Goal: Information Seeking & Learning: Learn about a topic

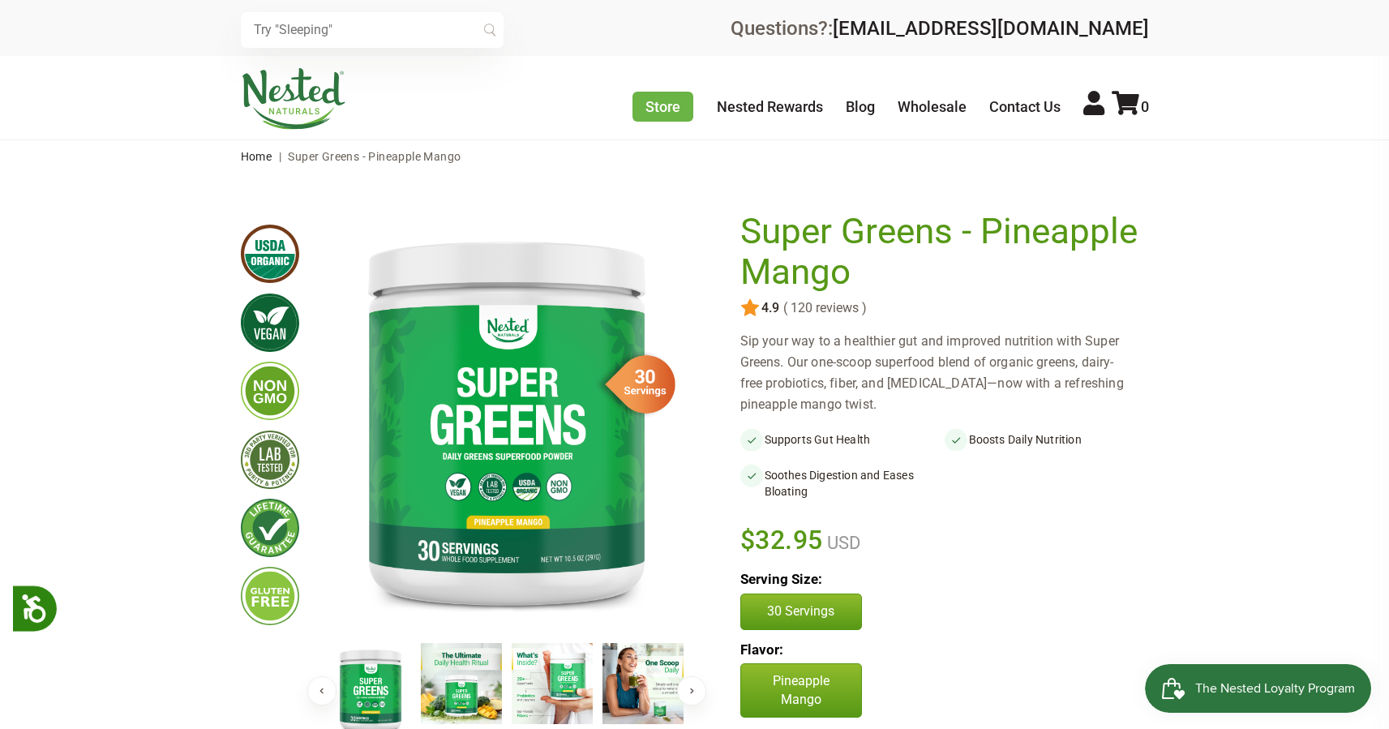
click at [458, 707] on img at bounding box center [461, 683] width 81 height 81
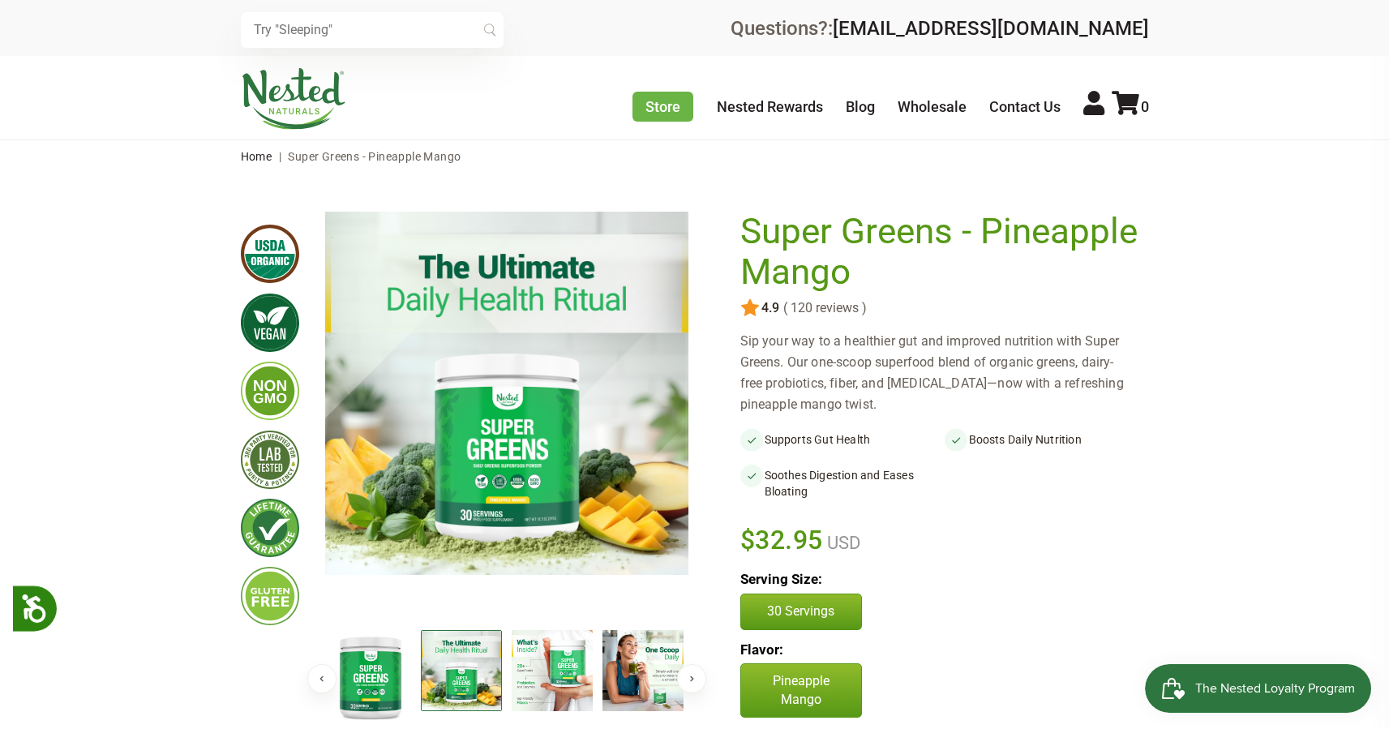
click at [553, 670] on img at bounding box center [551, 670] width 81 height 81
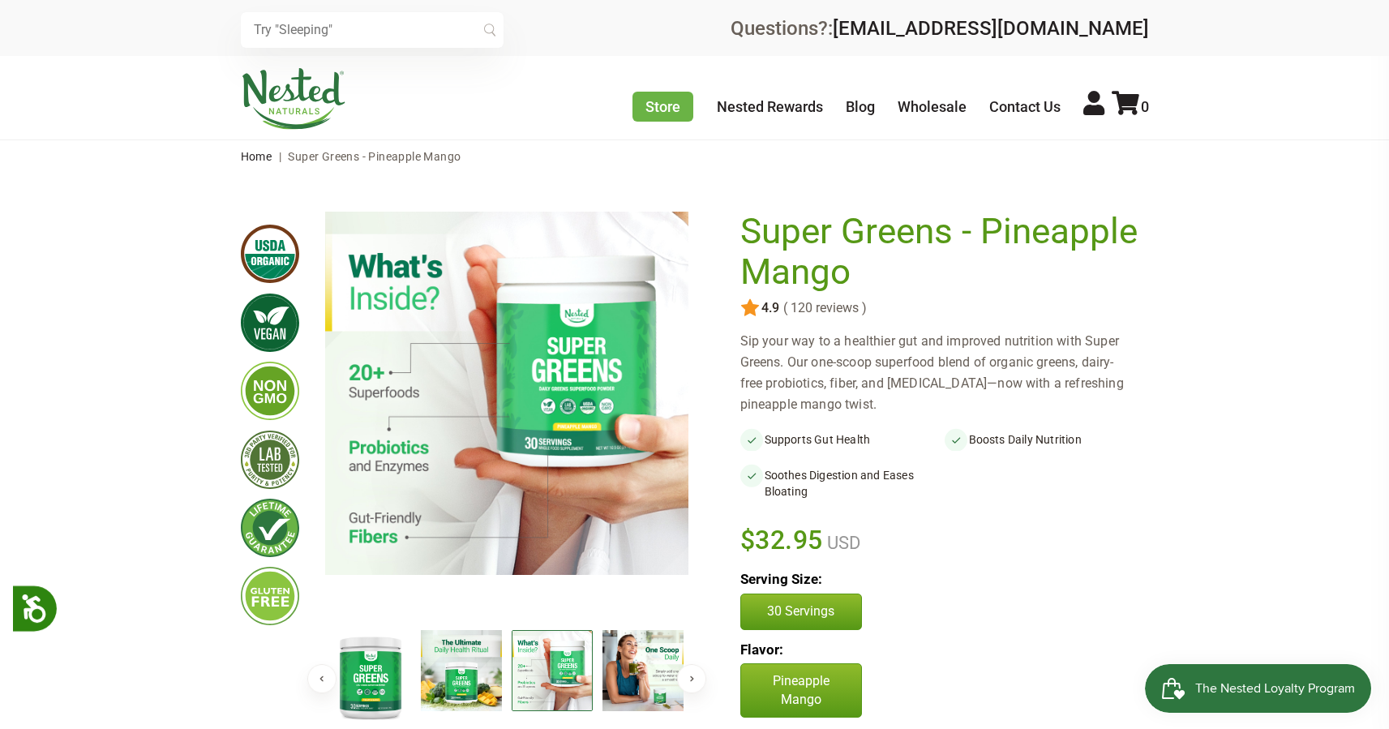
click at [653, 671] on img at bounding box center [642, 670] width 81 height 81
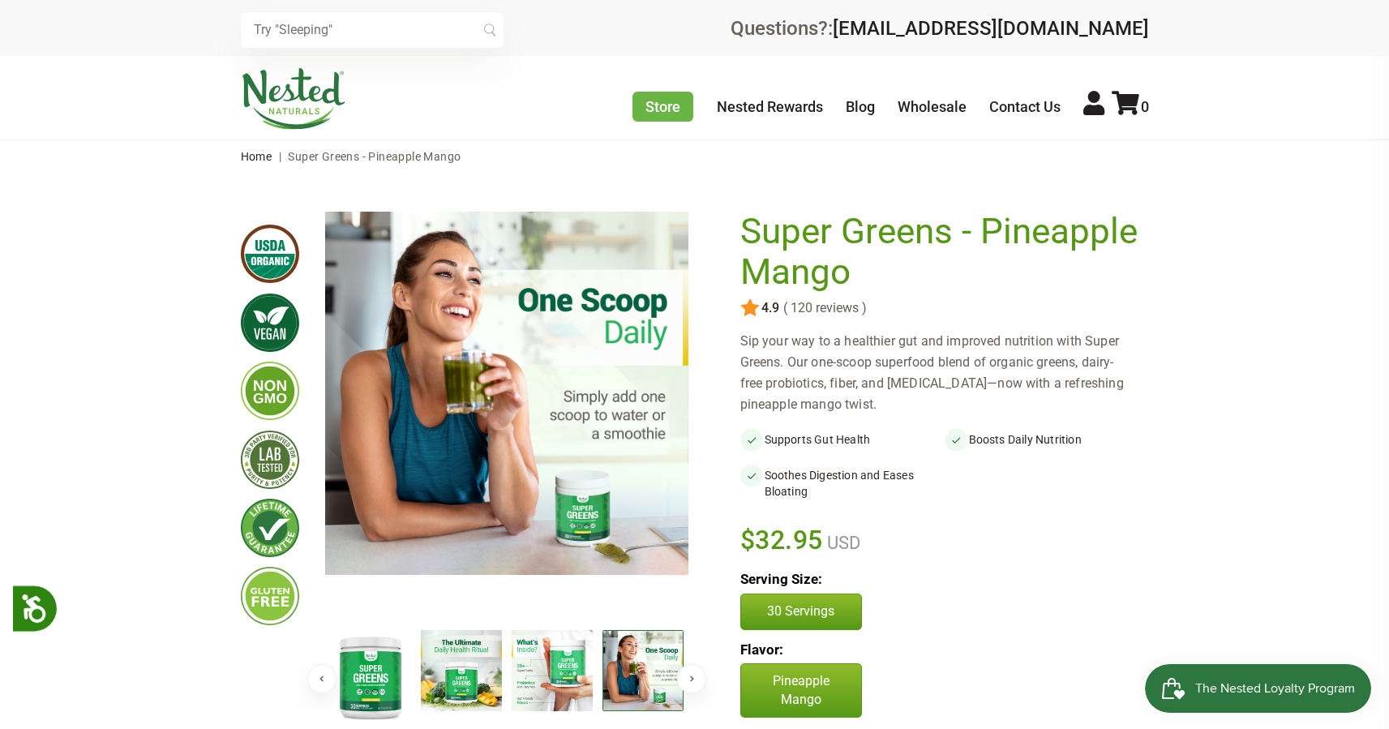
click at [444, 689] on img at bounding box center [461, 670] width 81 height 81
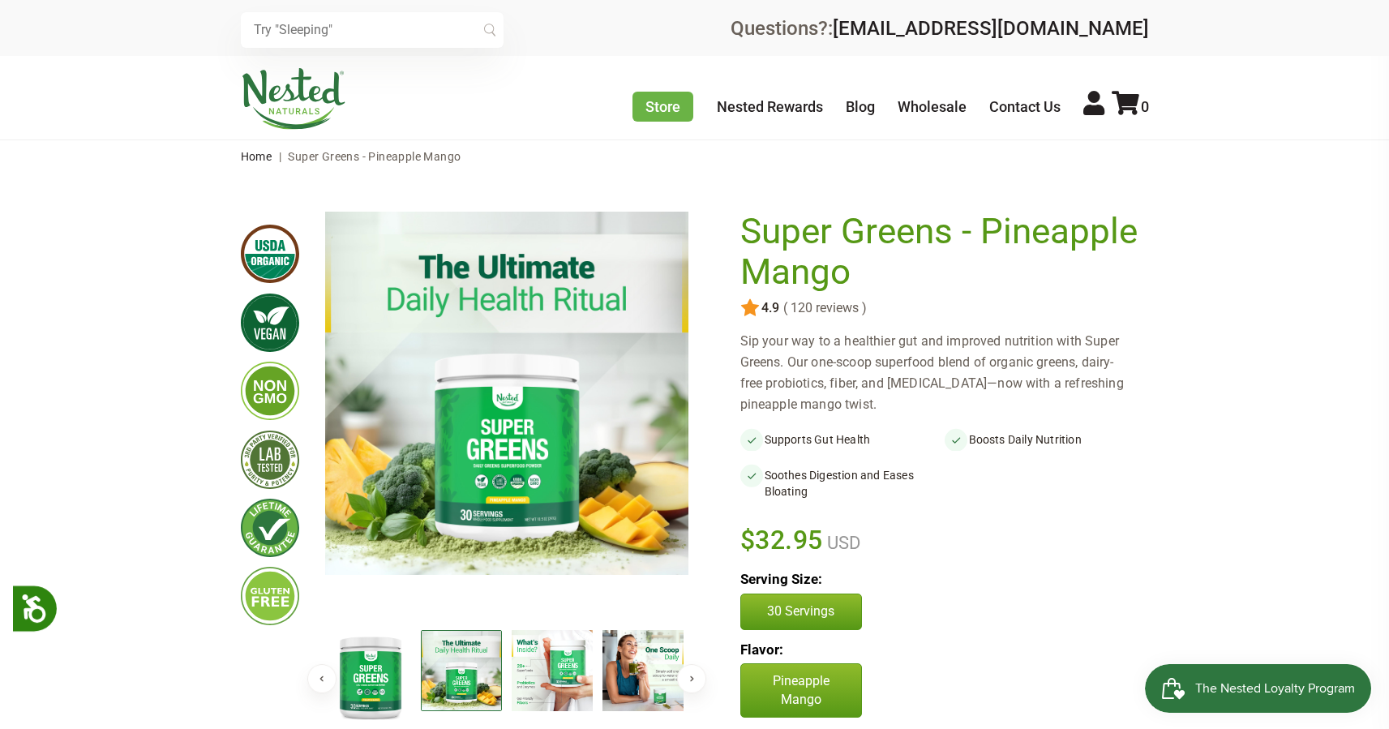
click at [362, 687] on img at bounding box center [370, 676] width 81 height 93
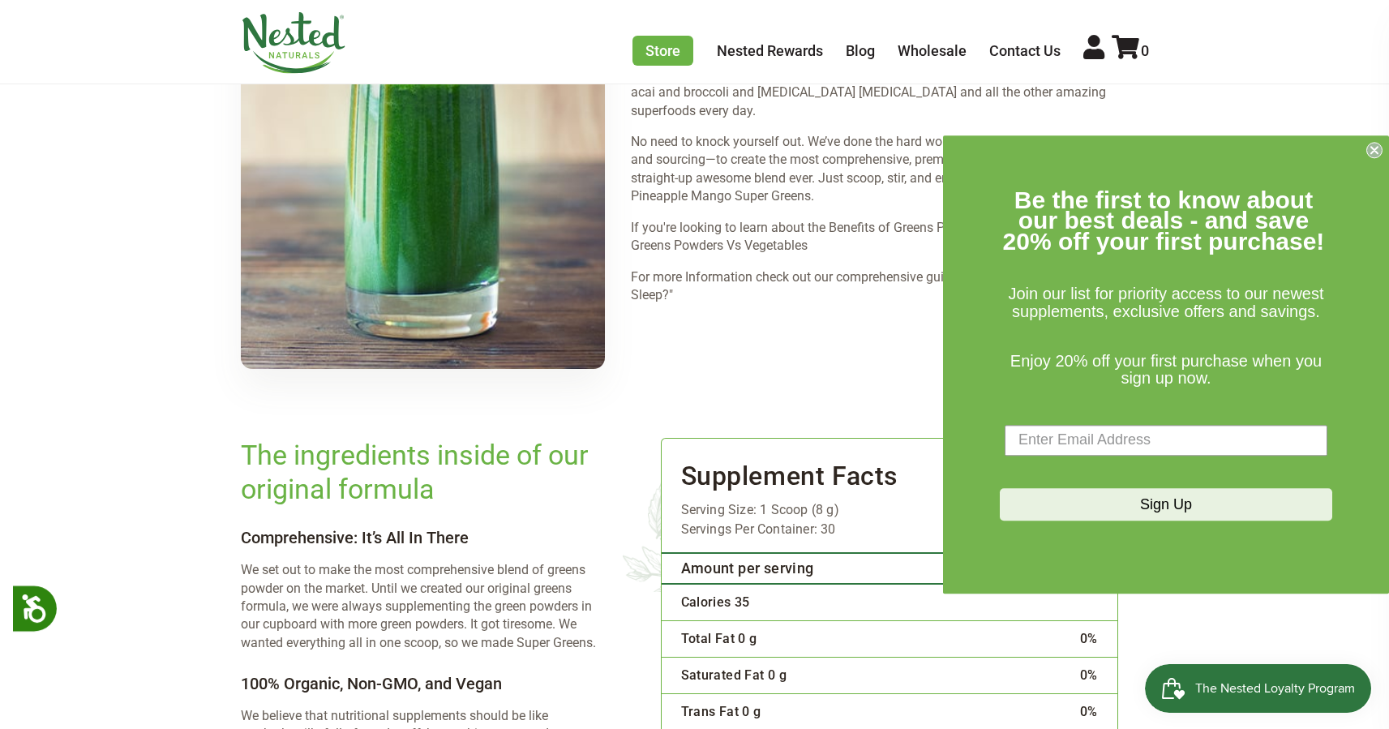
scroll to position [2874, 0]
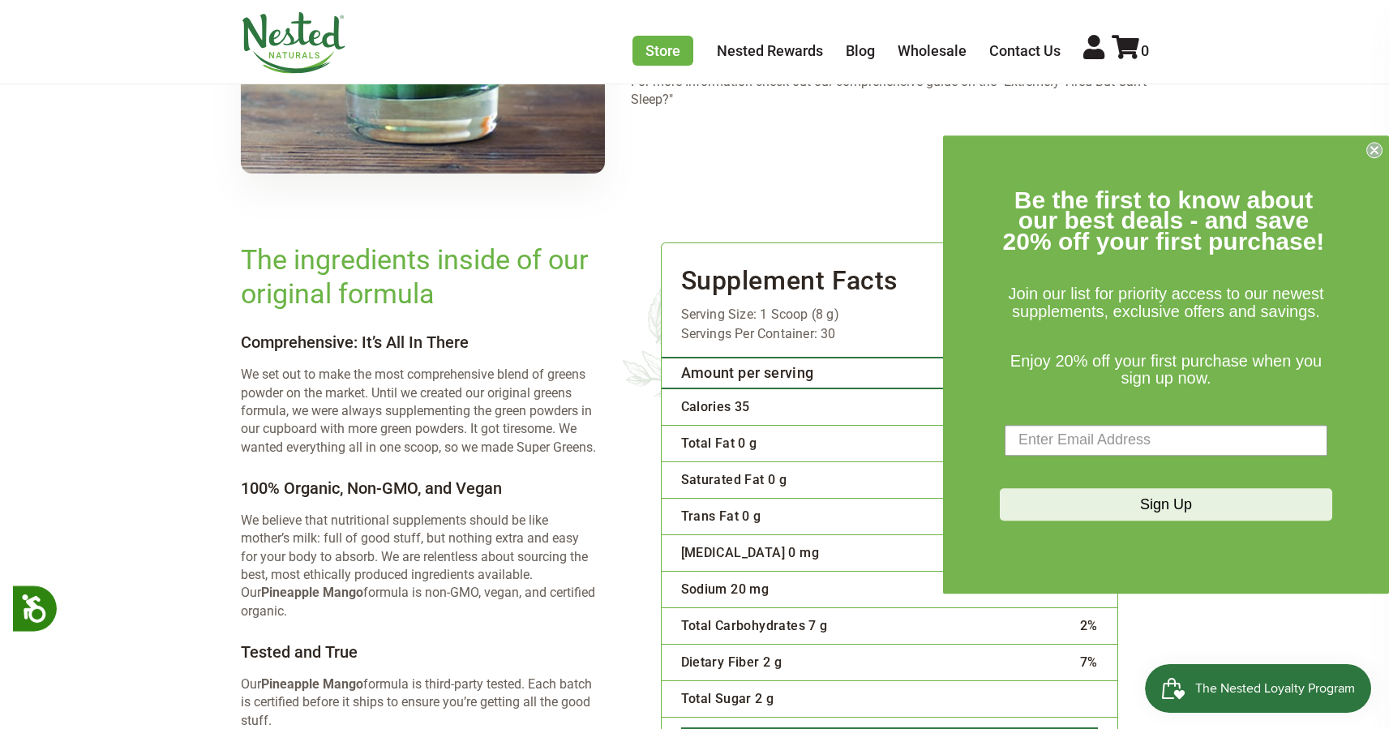
click at [1374, 152] on circle "Close dialog" at bounding box center [1374, 149] width 15 height 15
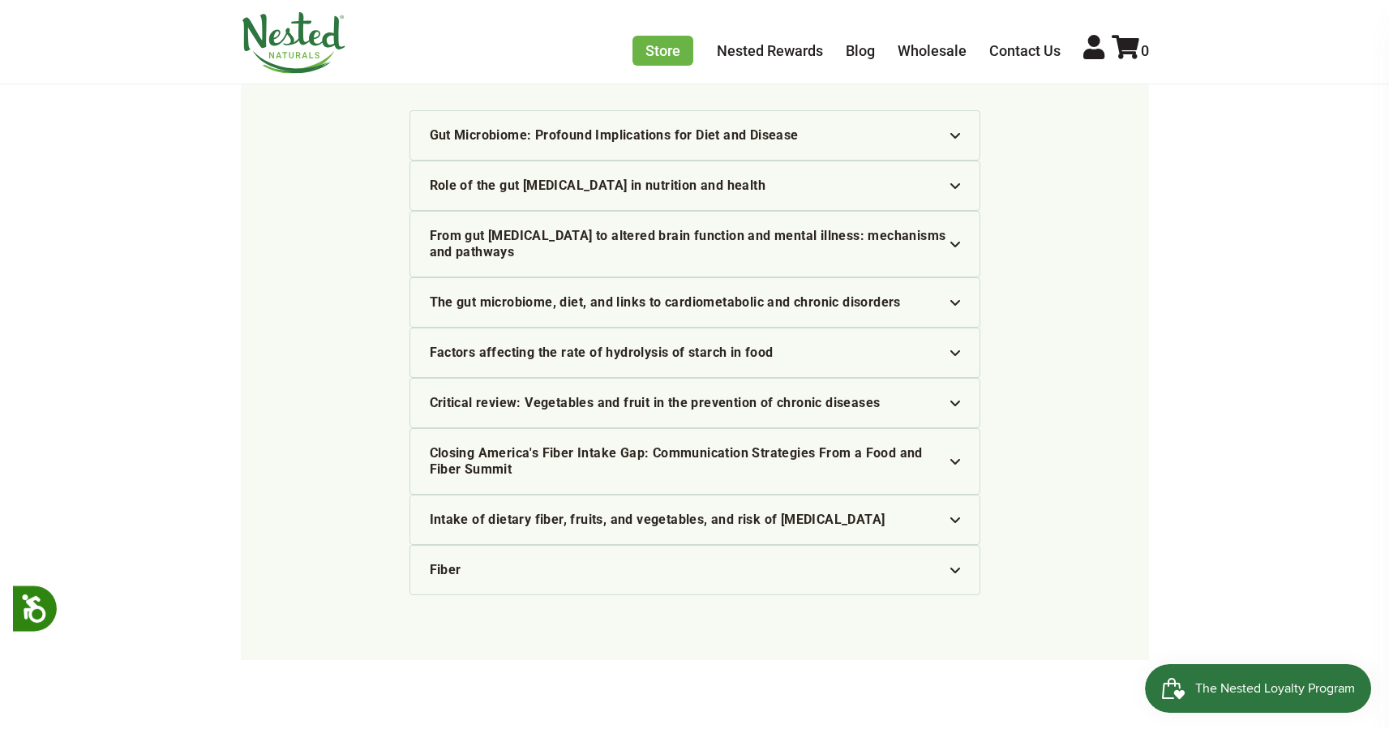
scroll to position [5200, 0]
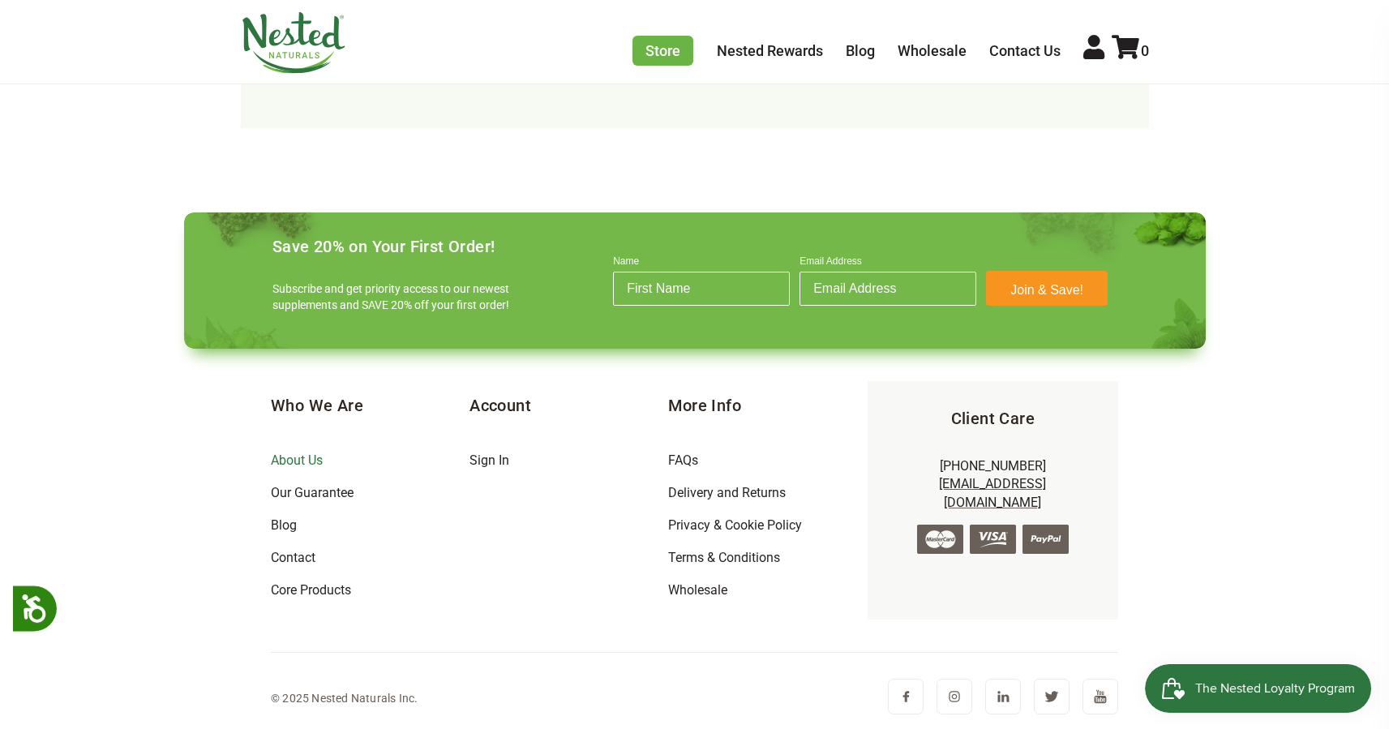
click at [271, 454] on link "About Us" at bounding box center [297, 459] width 52 height 15
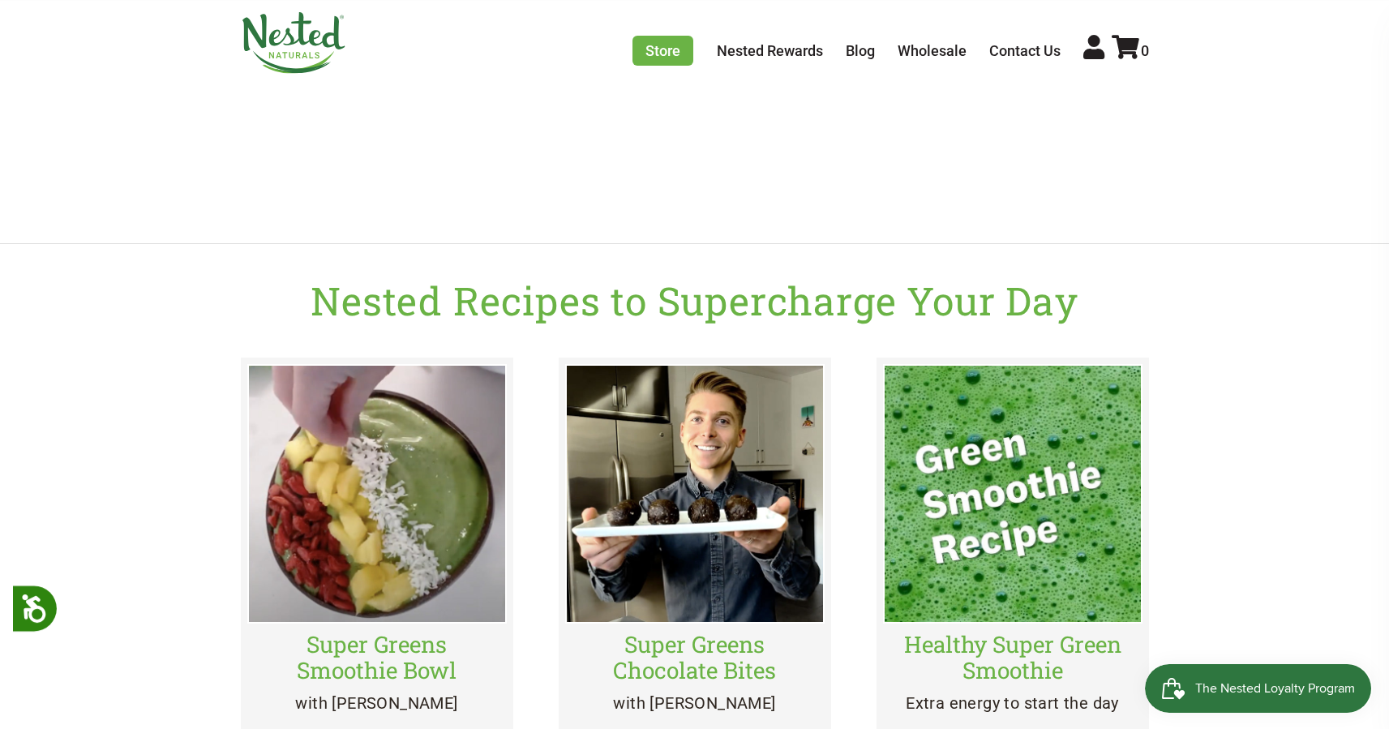
scroll to position [2938, 0]
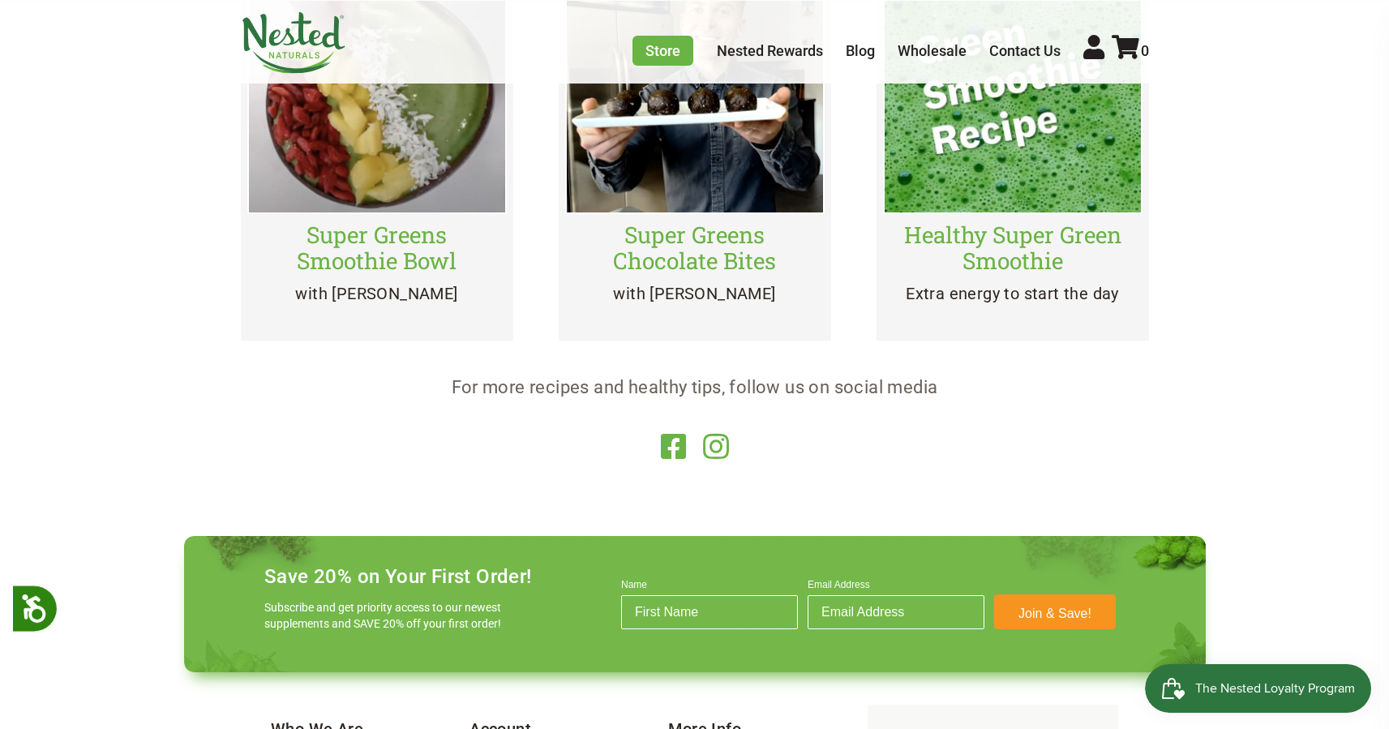
click at [717, 445] on icon at bounding box center [716, 446] width 26 height 29
